Goal: Information Seeking & Learning: Learn about a topic

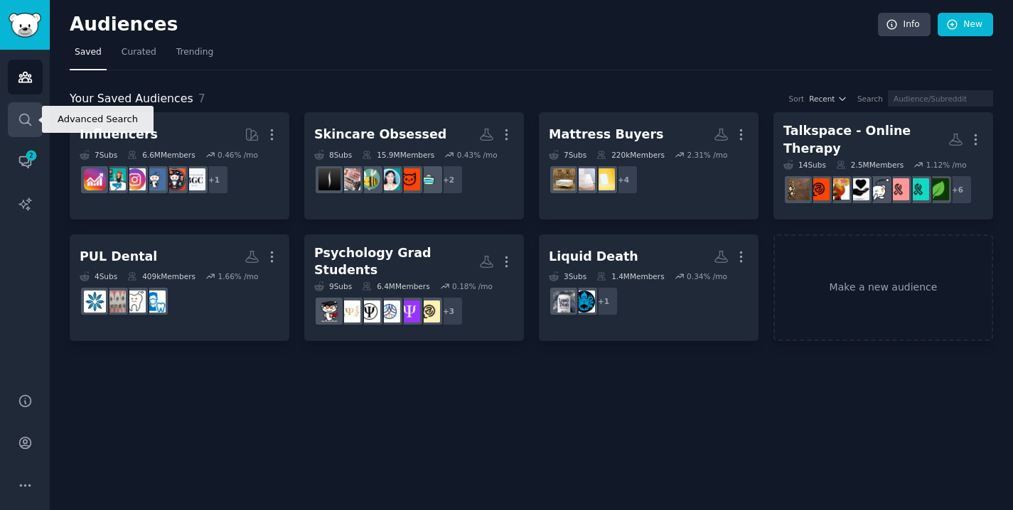
click at [18, 131] on link "Search" at bounding box center [25, 119] width 35 height 35
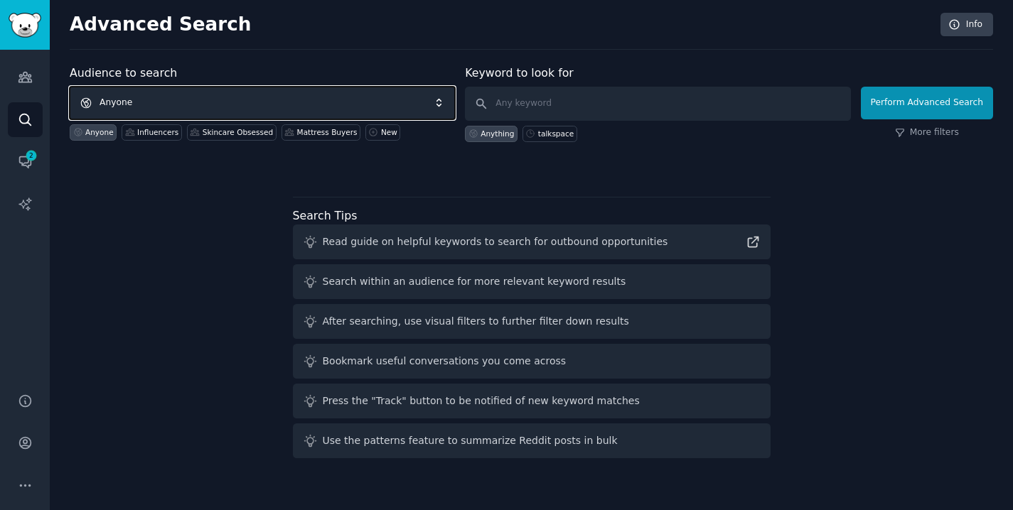
click at [210, 111] on span "Anyone" at bounding box center [262, 103] width 385 height 33
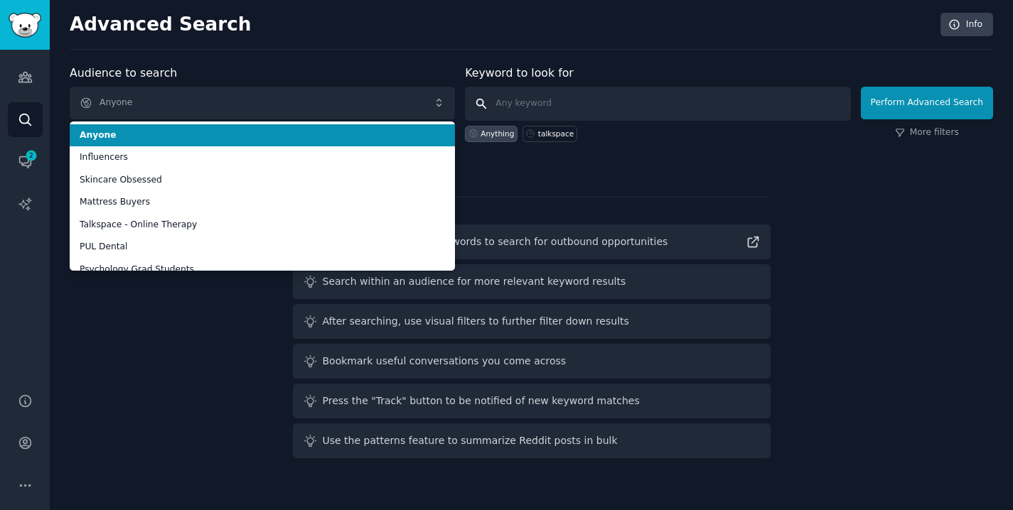
click at [547, 97] on input "text" at bounding box center [657, 104] width 385 height 34
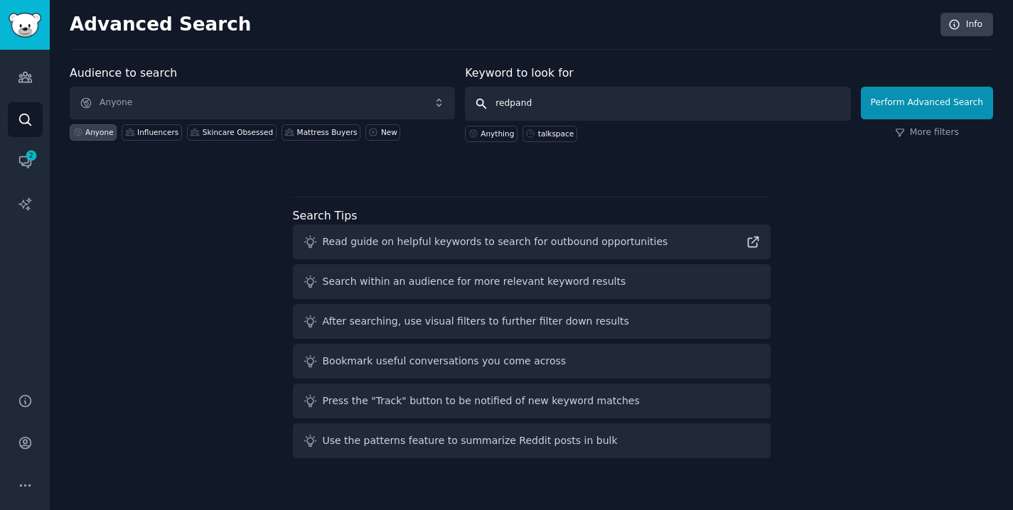
type input "redpanda"
click button "Perform Advanced Search" at bounding box center [927, 103] width 132 height 33
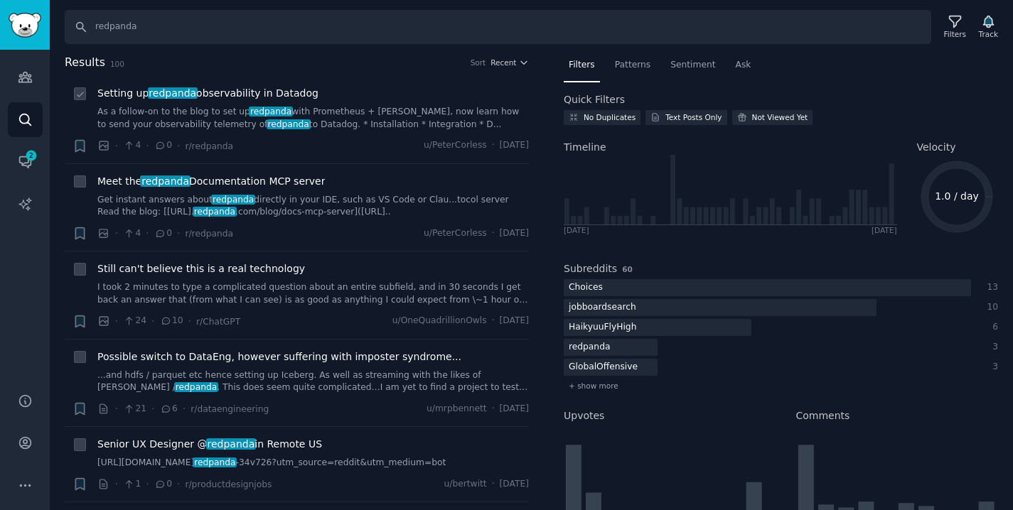
click at [453, 109] on link "As a follow-on to the blog to set up redpanda with [PERSON_NAME] + [PERSON_NAME…" at bounding box center [313, 118] width 432 height 25
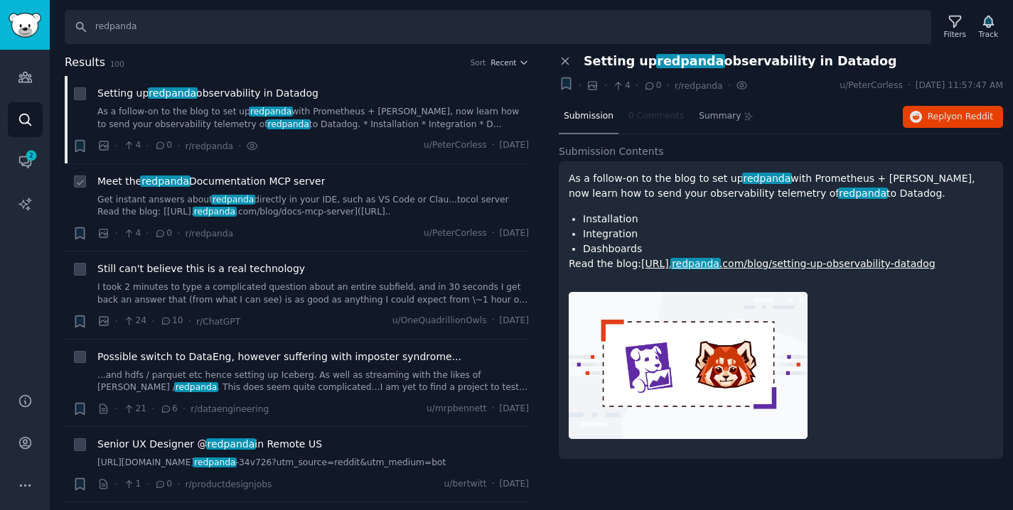
click at [330, 205] on link "Get instant answers about redpanda directly in your IDE, such as VS Code or Cla…" at bounding box center [313, 206] width 432 height 25
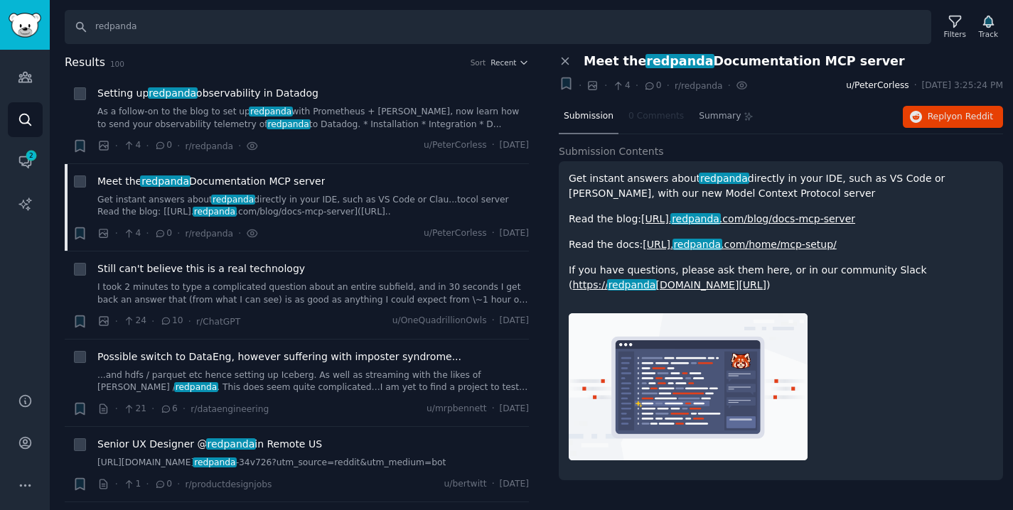
click at [862, 88] on span "u/PeterCorless" at bounding box center [877, 86] width 63 height 13
click at [850, 87] on span "u/PeterCorless" at bounding box center [877, 86] width 63 height 13
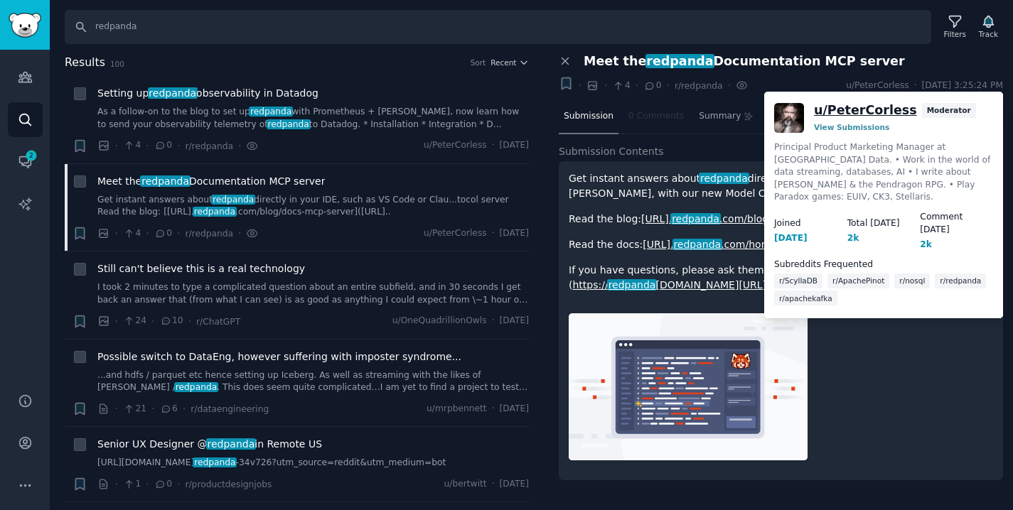
click at [852, 112] on link "u/ PeterCorless" at bounding box center [865, 111] width 103 height 18
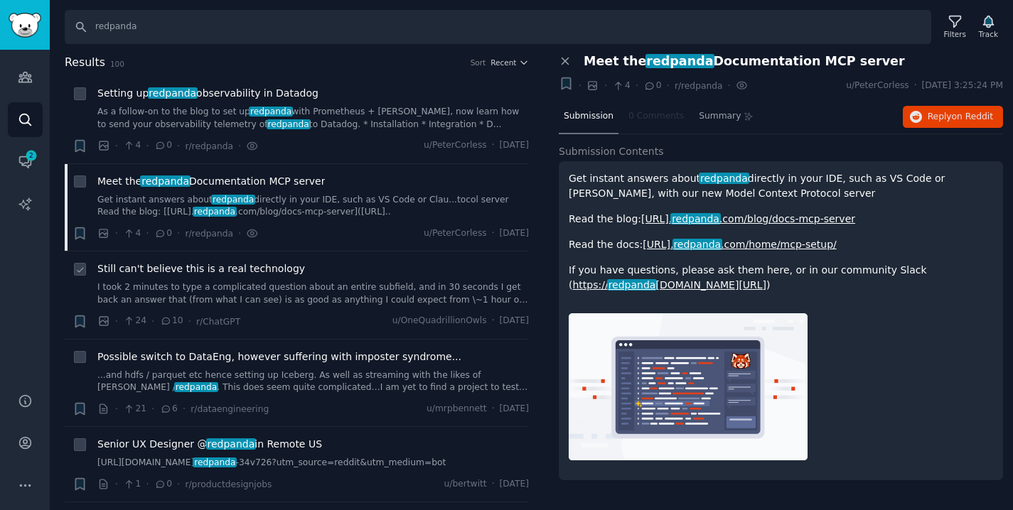
click at [233, 282] on link "I took 2 minutes to type a complicated question about an entire subfield, and i…" at bounding box center [313, 294] width 432 height 25
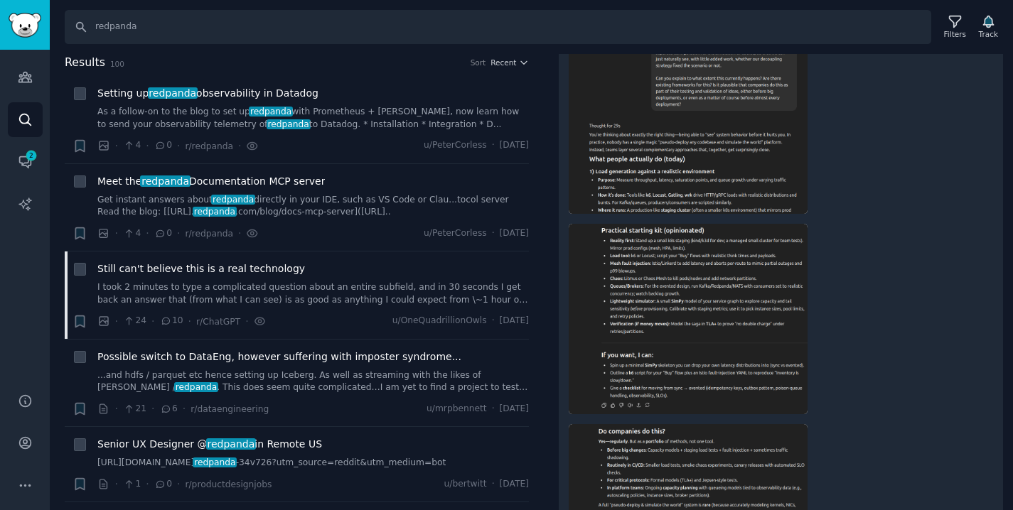
scroll to position [1142, 0]
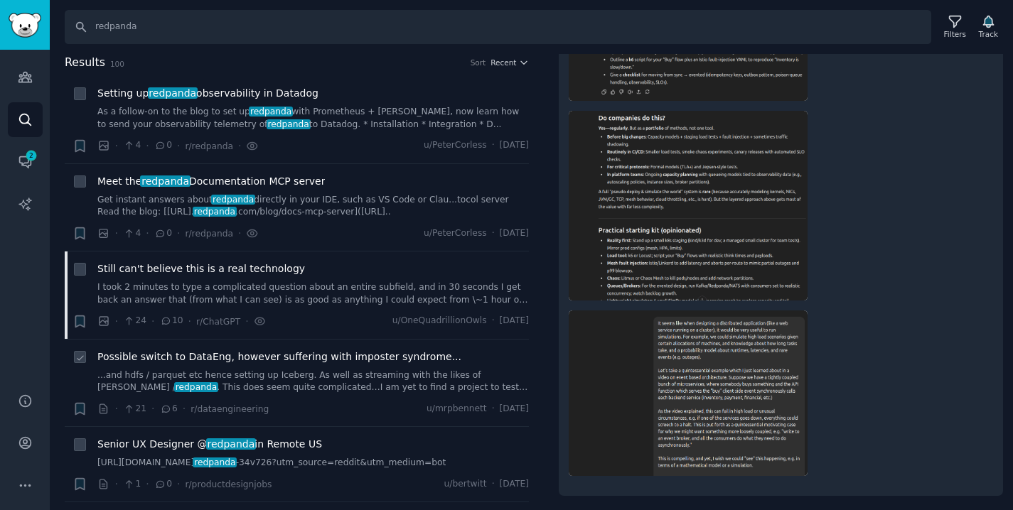
click at [274, 385] on link "...and hdfs / parquet etc hence setting up Iceberg. As well as streaming with t…" at bounding box center [313, 382] width 432 height 25
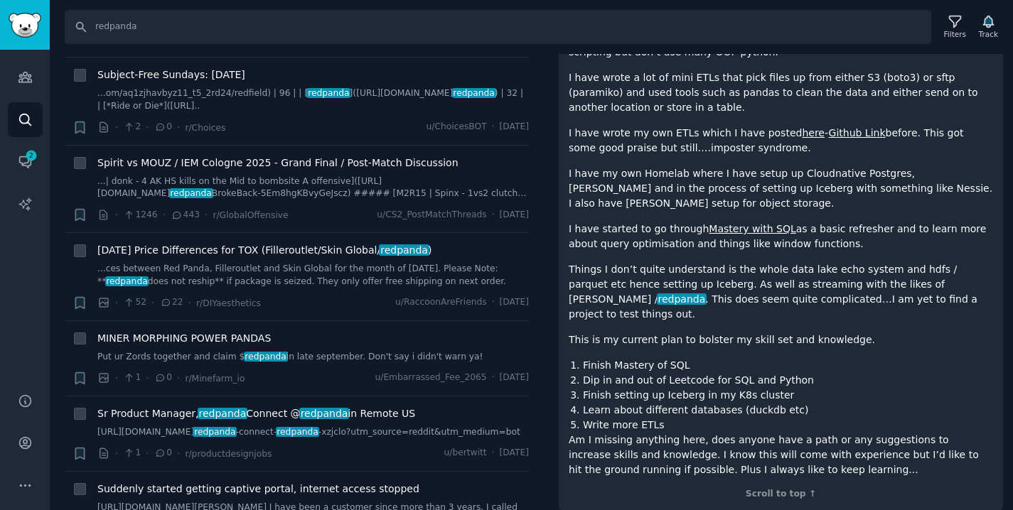
scroll to position [2577, 0]
